Goal: Navigation & Orientation: Find specific page/section

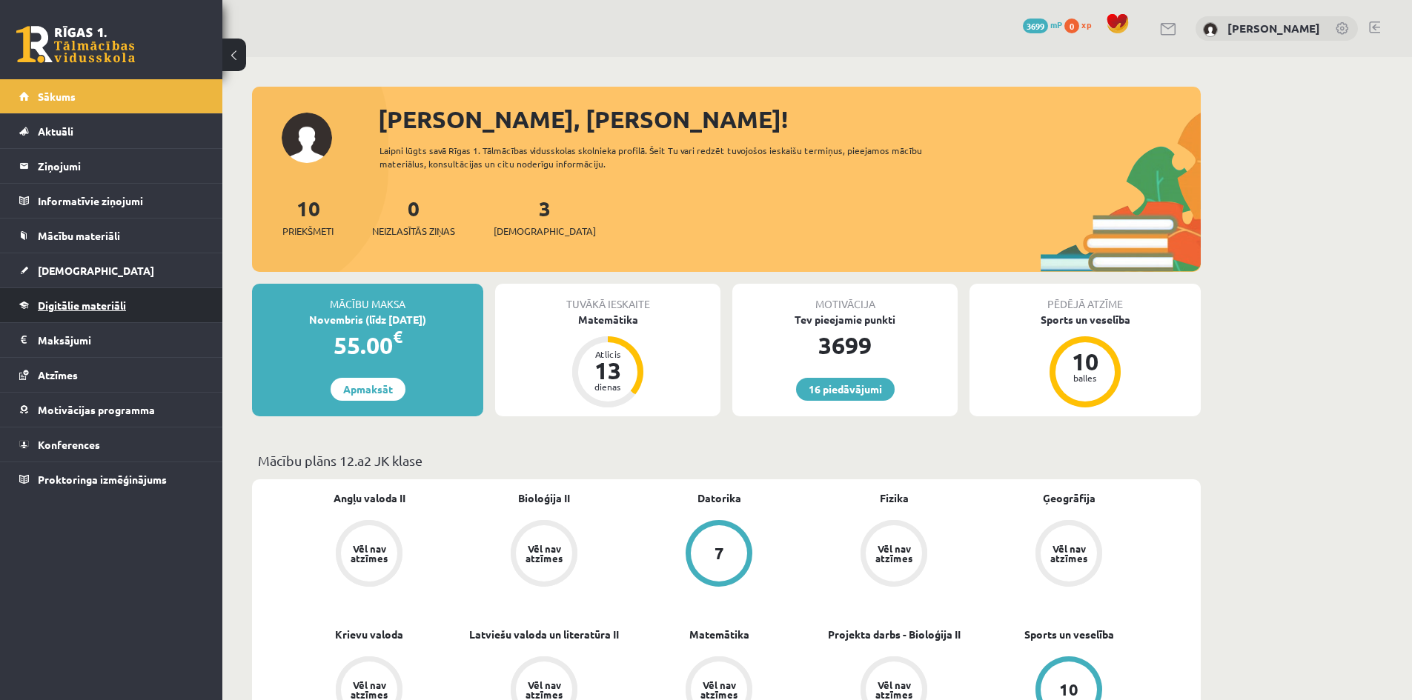
click at [115, 306] on span "Digitālie materiāli" at bounding box center [82, 305] width 88 height 13
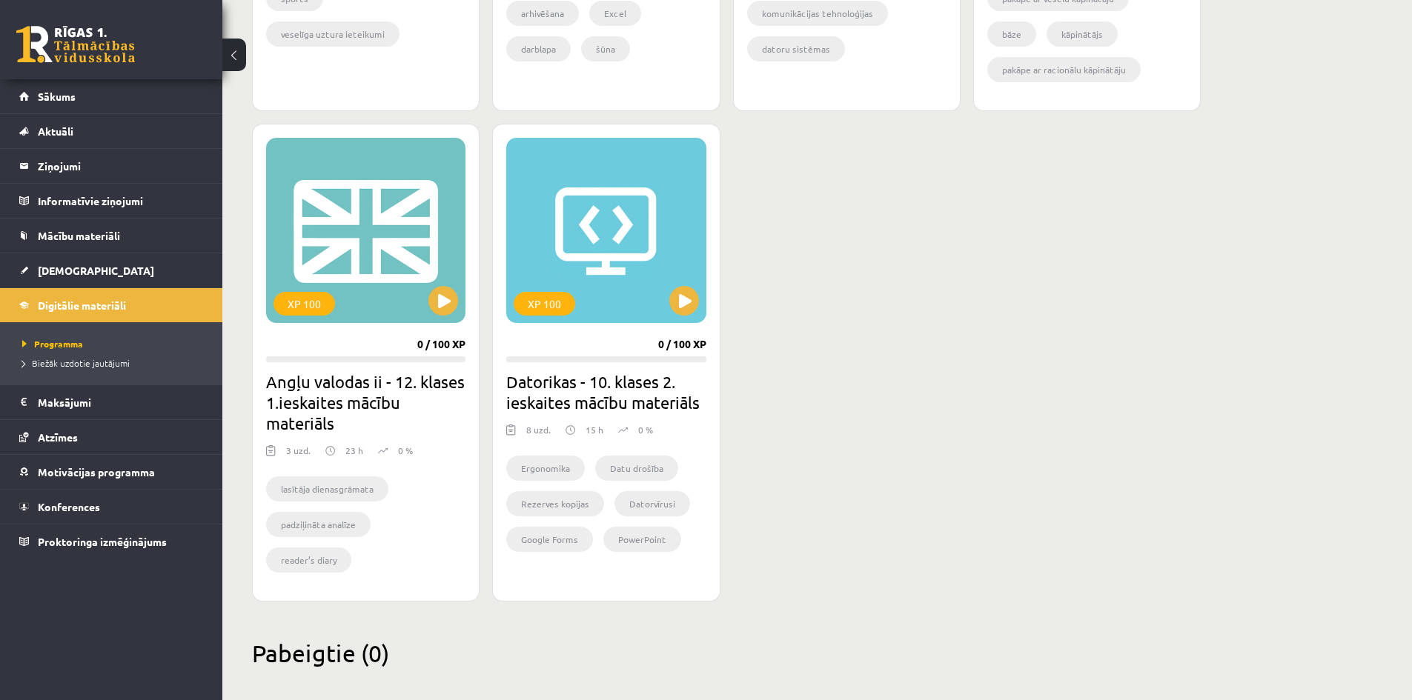
scroll to position [1274, 0]
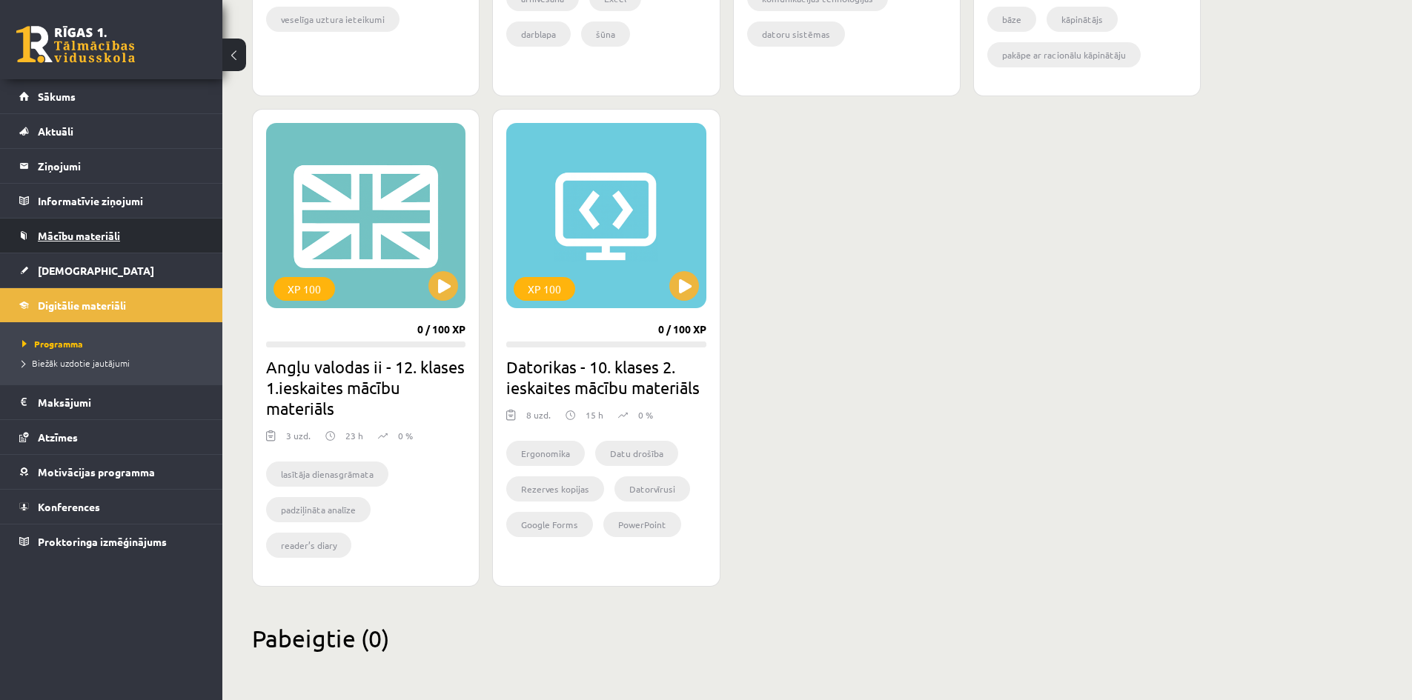
click at [71, 226] on link "Mācību materiāli" at bounding box center [111, 236] width 185 height 34
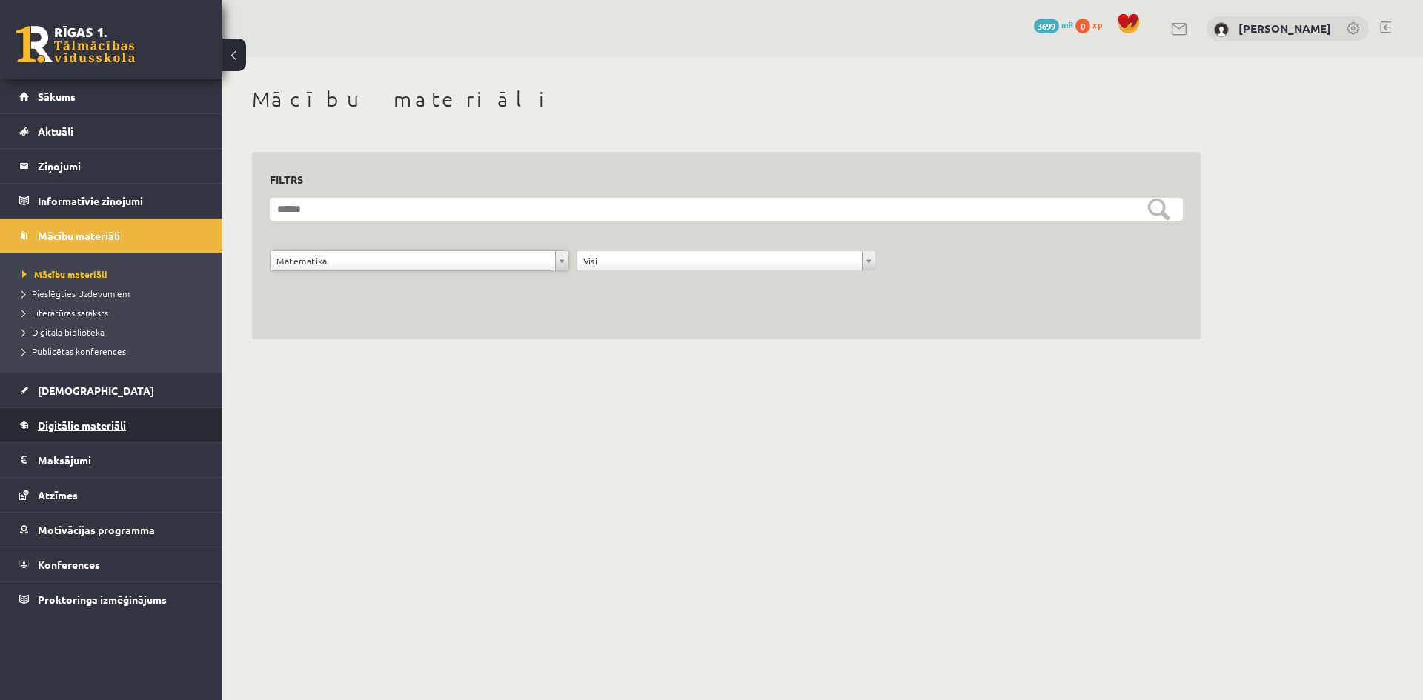
click at [92, 434] on link "Digitālie materiāli" at bounding box center [111, 425] width 185 height 34
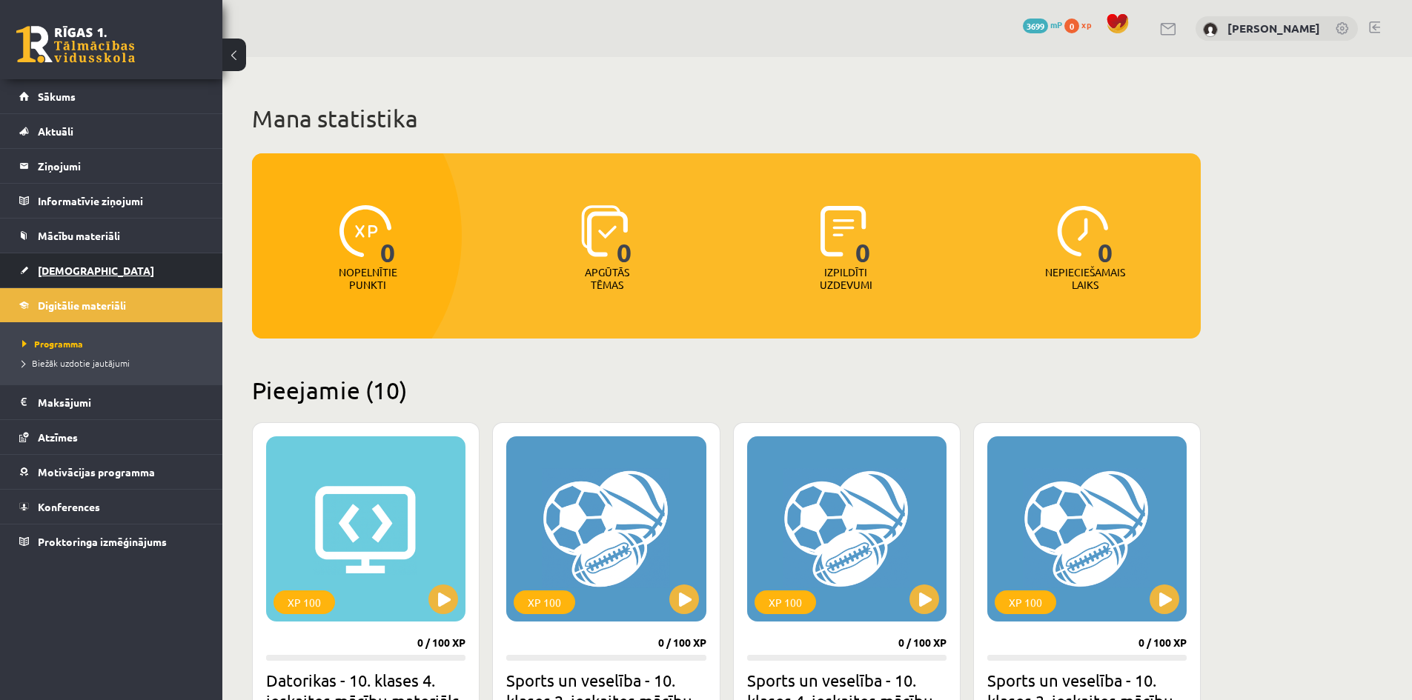
click at [70, 274] on span "[DEMOGRAPHIC_DATA]" at bounding box center [96, 270] width 116 height 13
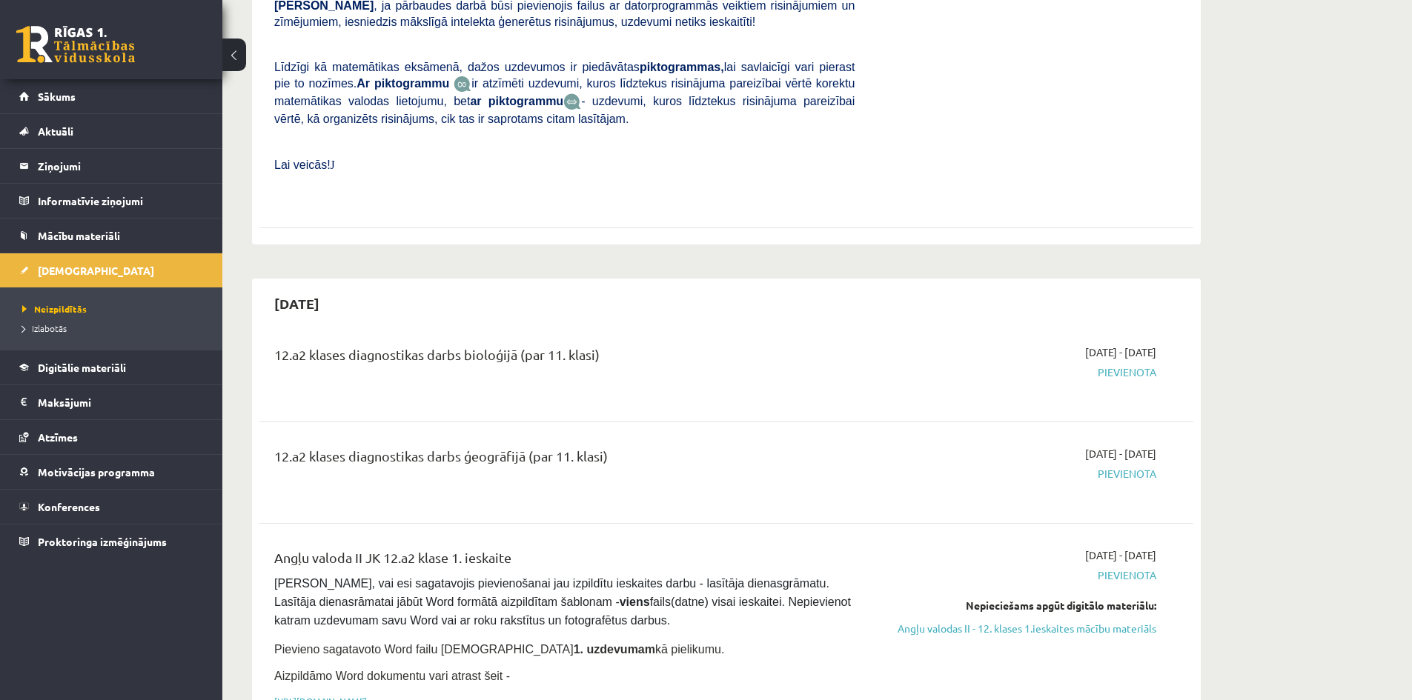
scroll to position [711, 0]
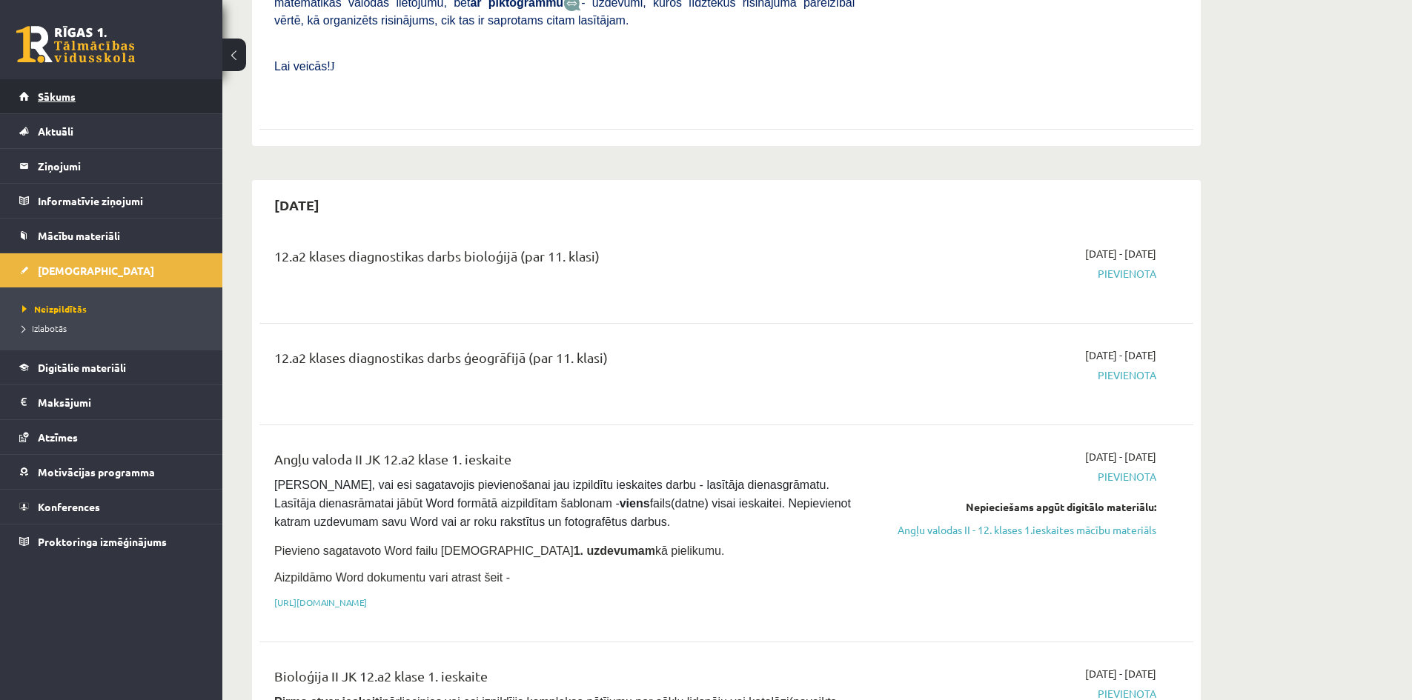
click at [47, 92] on span "Sākums" at bounding box center [57, 96] width 38 height 13
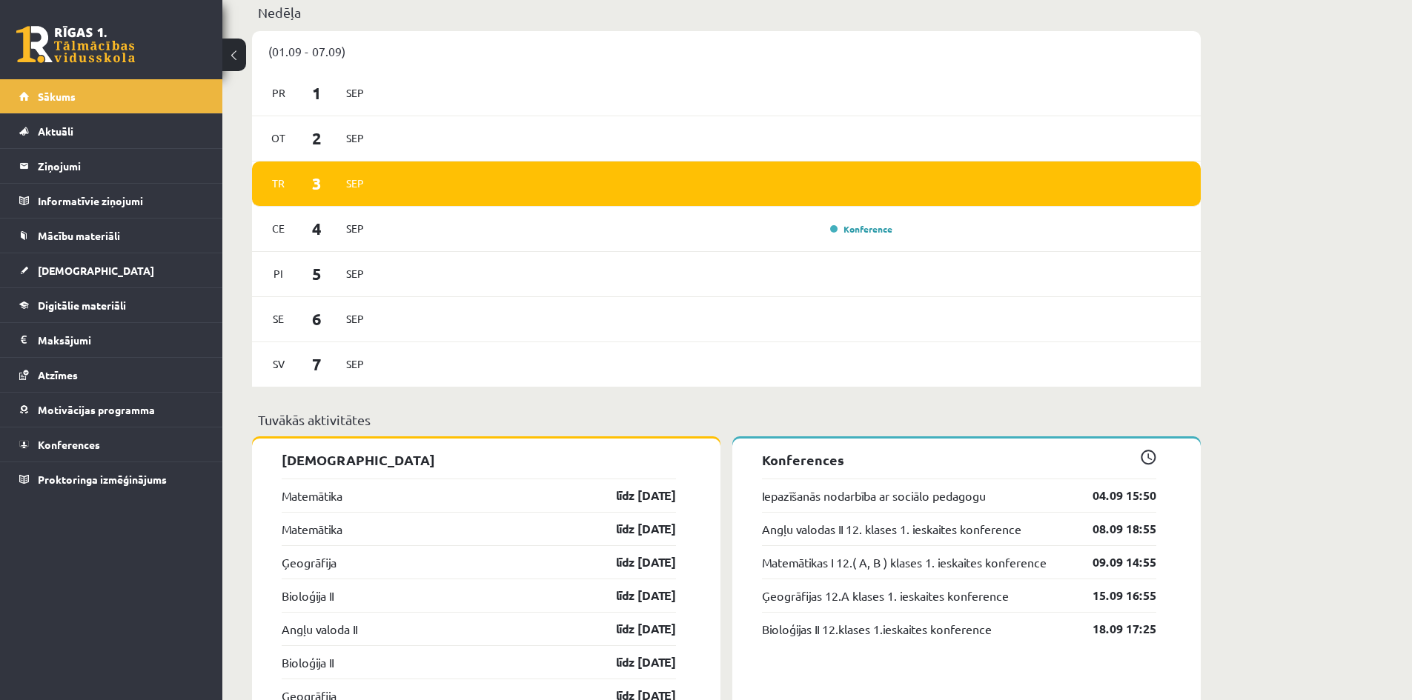
scroll to position [789, 0]
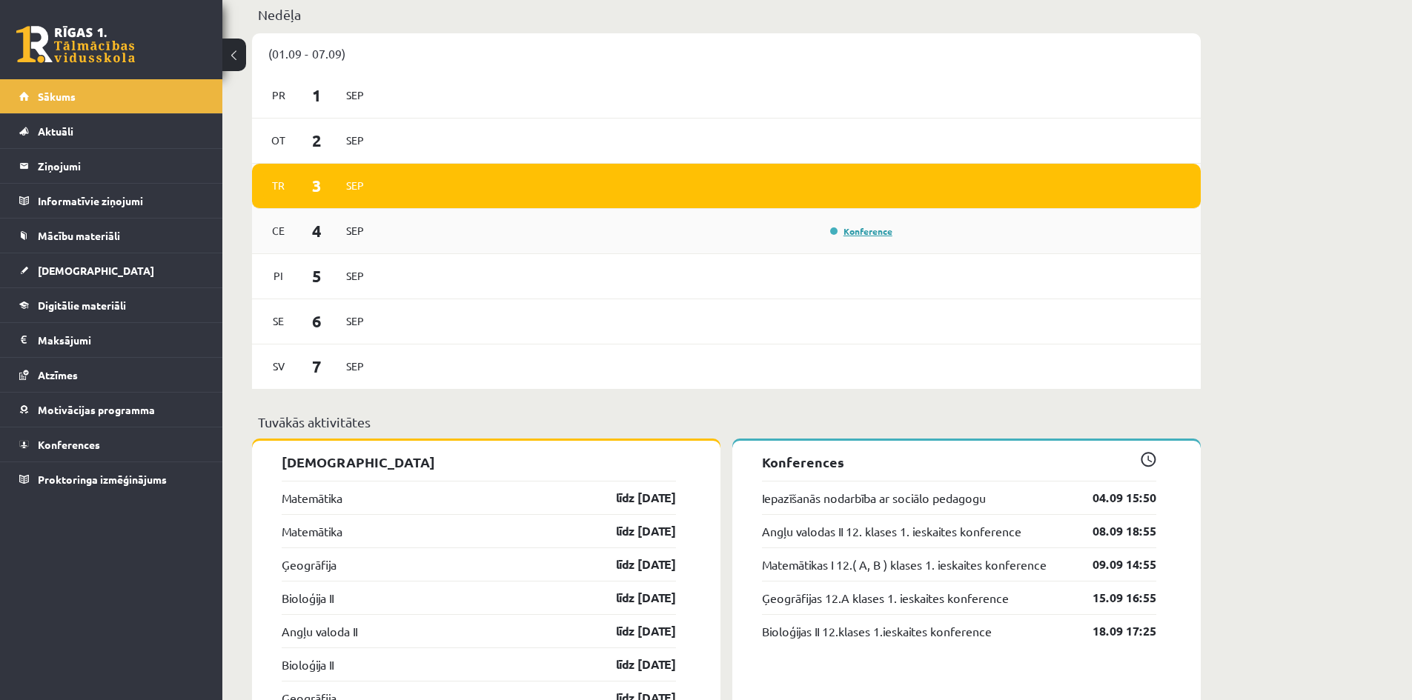
click at [840, 232] on link "Konference" at bounding box center [861, 231] width 62 height 12
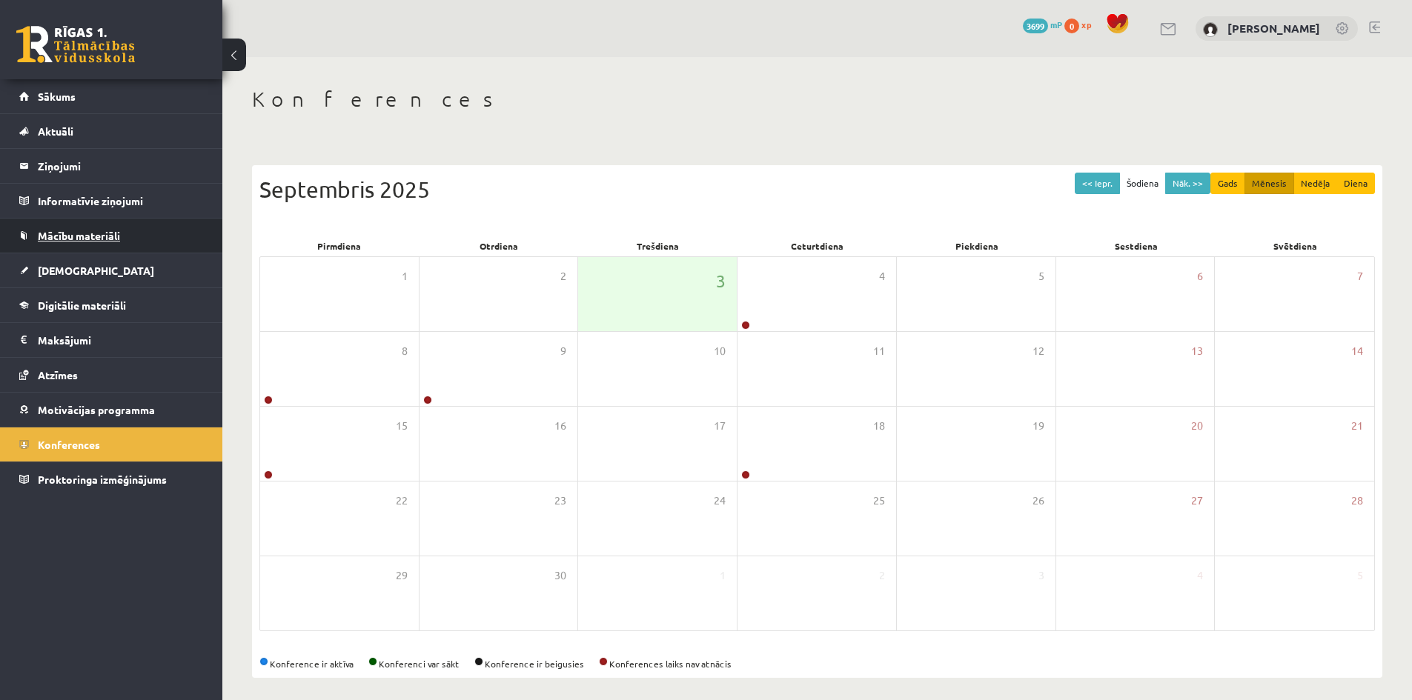
click at [127, 236] on link "Mācību materiāli" at bounding box center [111, 236] width 185 height 34
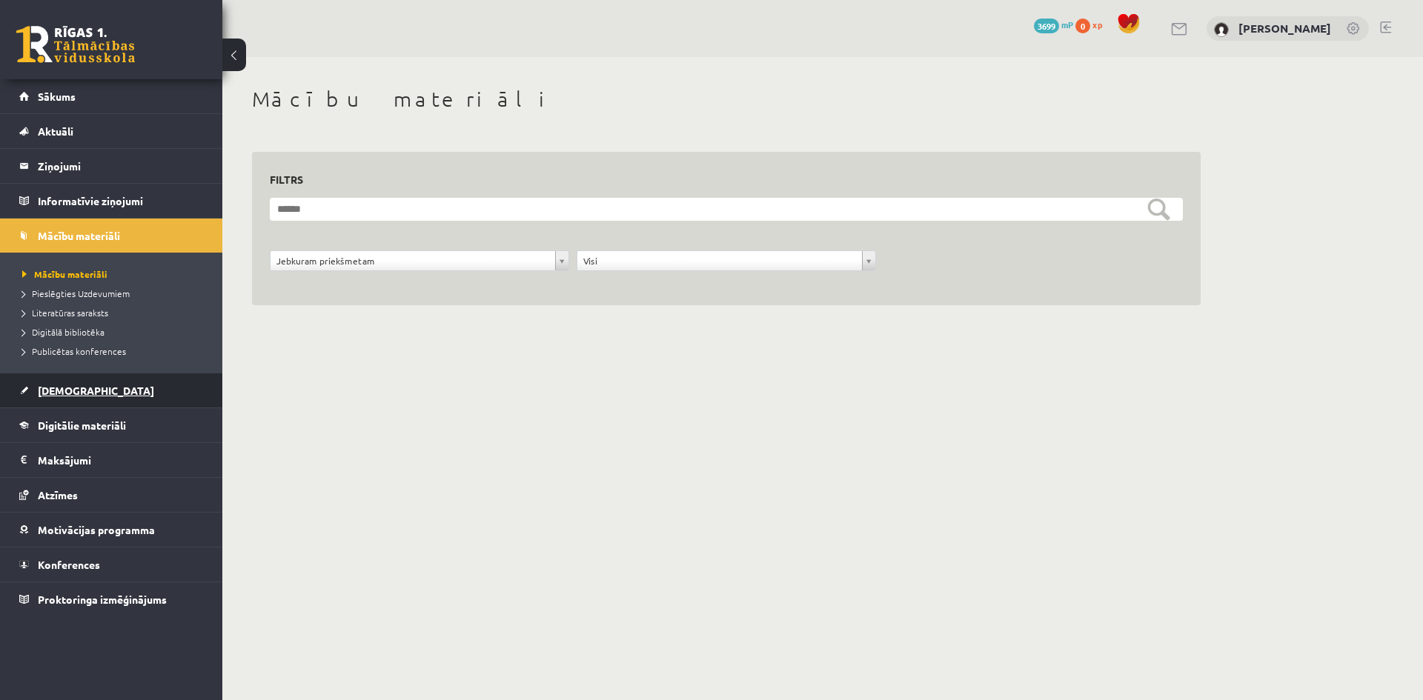
click at [81, 399] on link "[DEMOGRAPHIC_DATA]" at bounding box center [111, 390] width 185 height 34
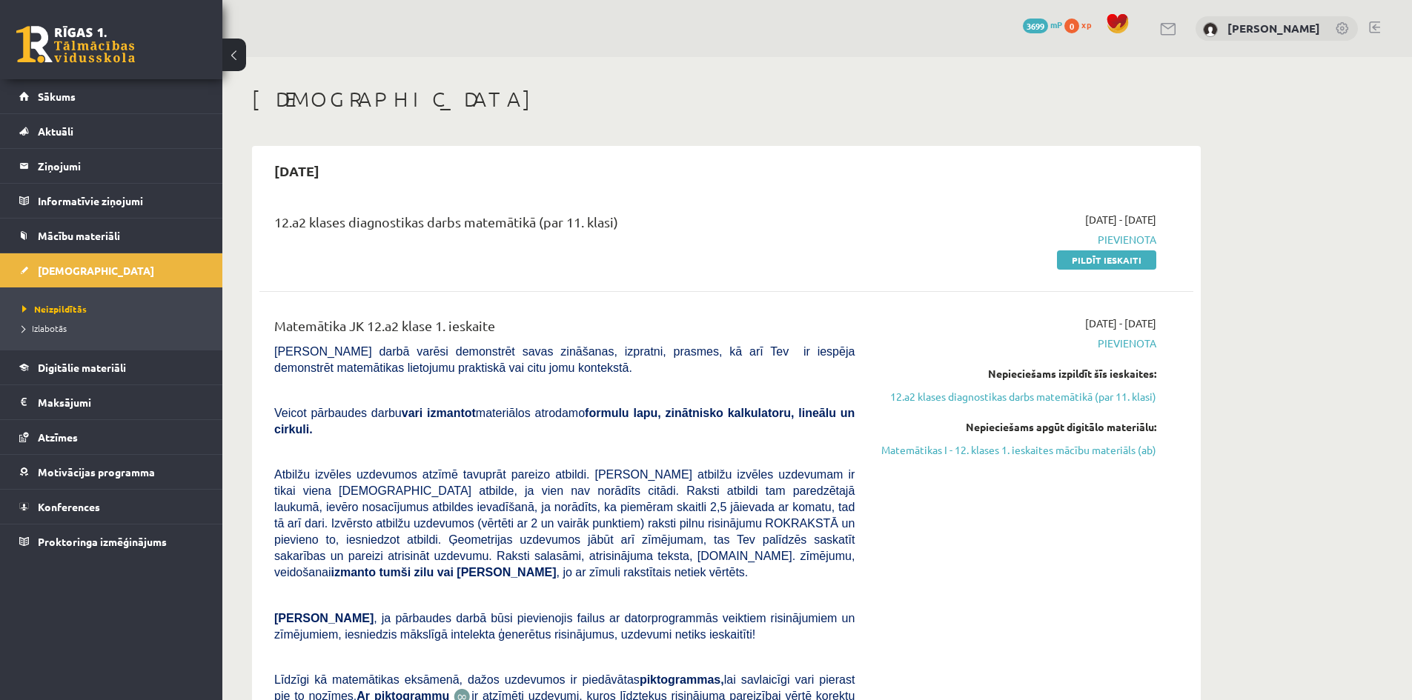
click at [1375, 30] on link at bounding box center [1374, 27] width 11 height 12
